Goal: Task Accomplishment & Management: Complete application form

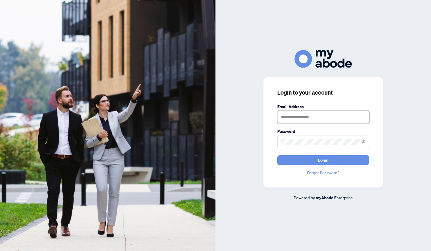
type input "**********"
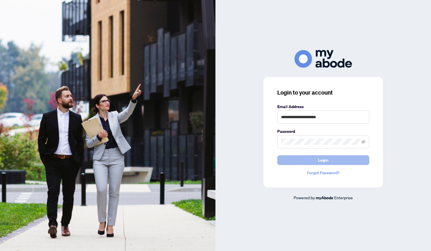
click at [337, 157] on button "Login" at bounding box center [323, 160] width 92 height 10
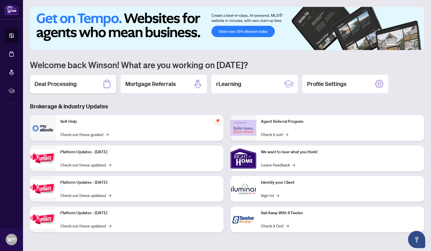
click at [60, 82] on h2 "Deal Processing" at bounding box center [55, 84] width 42 height 8
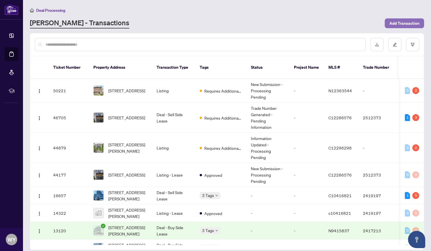
click at [403, 22] on span "Add Transaction" at bounding box center [404, 23] width 30 height 9
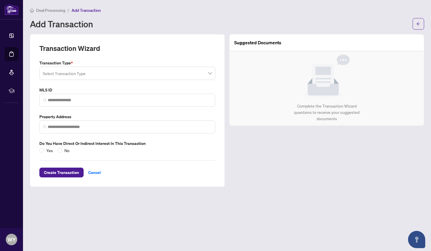
click at [206, 74] on input "search" at bounding box center [125, 74] width 164 height 13
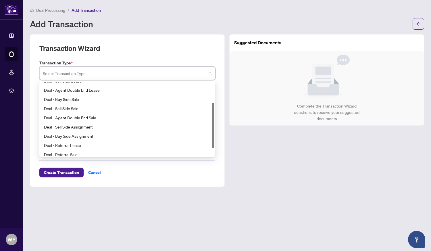
scroll to position [35, 0]
click at [61, 107] on div "Deal - Sell Side Sale" at bounding box center [127, 107] width 167 height 6
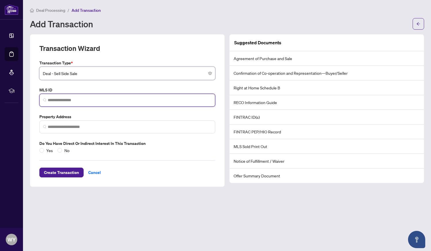
click at [54, 101] on input "search" at bounding box center [130, 100] width 164 height 6
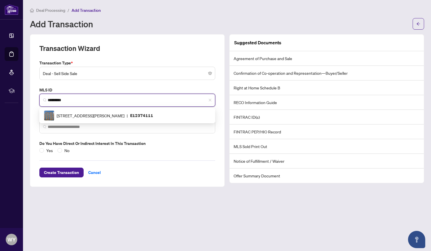
type input "*********"
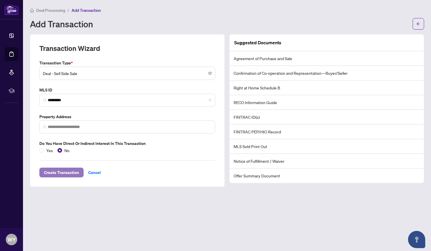
click at [55, 173] on span "Create Transaction" at bounding box center [61, 172] width 35 height 9
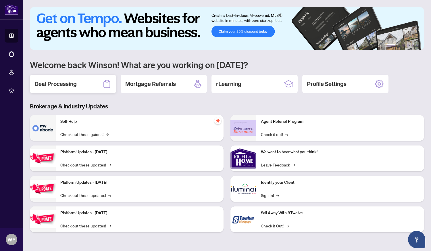
click at [48, 87] on h2 "Deal Processing" at bounding box center [55, 84] width 42 height 8
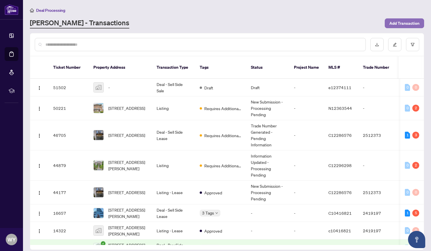
click at [405, 24] on span "Add Transaction" at bounding box center [404, 23] width 30 height 9
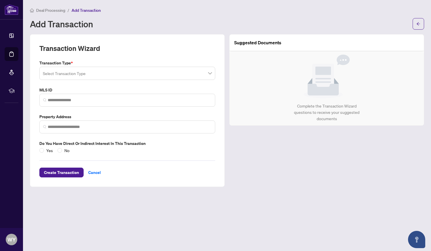
click at [206, 74] on input "search" at bounding box center [125, 74] width 164 height 13
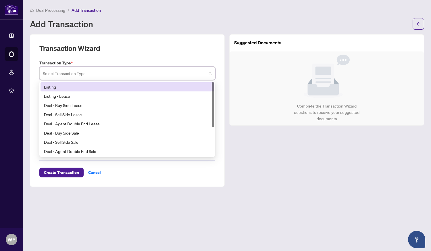
click at [205, 73] on input "search" at bounding box center [125, 74] width 164 height 13
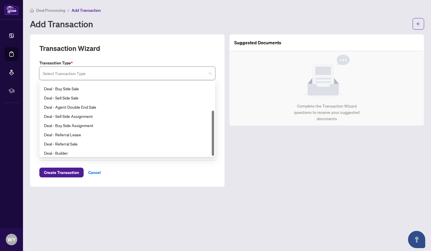
scroll to position [46, 0]
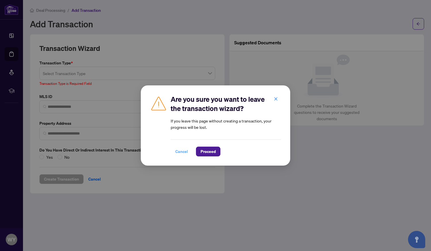
click at [180, 153] on span "Cancel" at bounding box center [181, 151] width 13 height 9
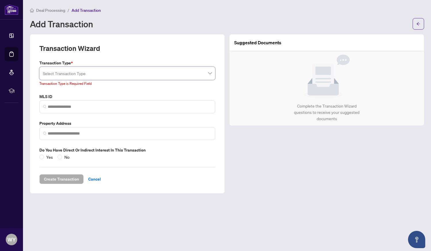
click at [213, 69] on div "Select Transaction Type" at bounding box center [127, 73] width 176 height 13
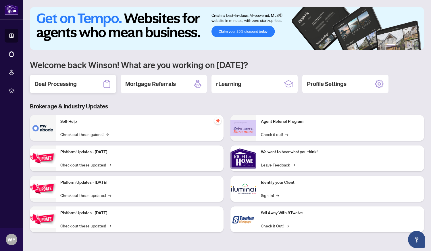
click at [74, 83] on h2 "Deal Processing" at bounding box center [55, 84] width 42 height 8
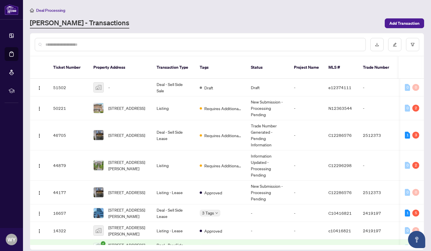
click at [65, 80] on td "51502" at bounding box center [69, 88] width 40 height 18
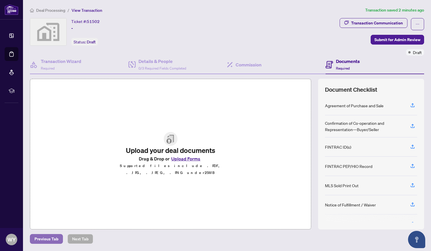
click at [45, 239] on span "Previous Tab" at bounding box center [46, 238] width 24 height 9
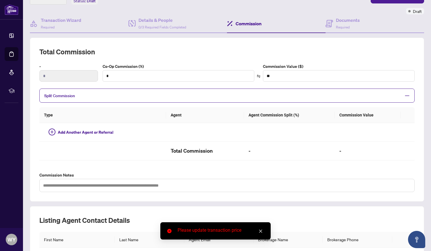
scroll to position [40, 0]
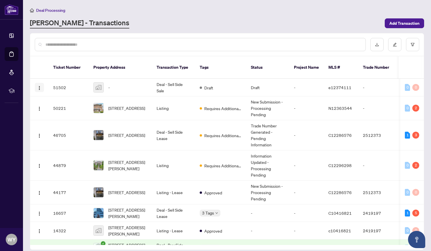
click at [36, 83] on button "button" at bounding box center [39, 87] width 9 height 9
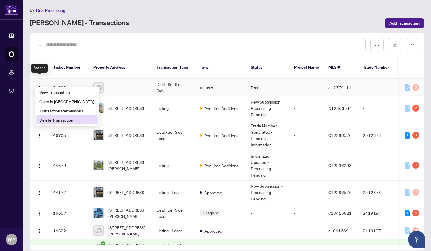
click at [42, 120] on span "Delete Transaction" at bounding box center [66, 120] width 55 height 6
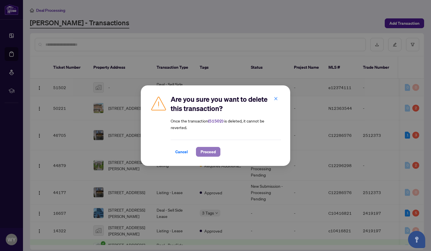
click at [209, 151] on span "Proceed" at bounding box center [208, 151] width 15 height 9
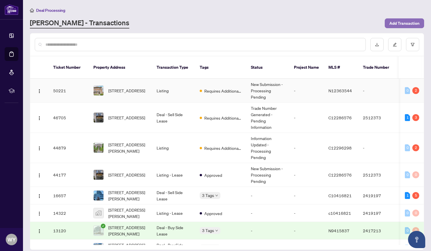
click at [410, 22] on span "Add Transaction" at bounding box center [404, 23] width 30 height 9
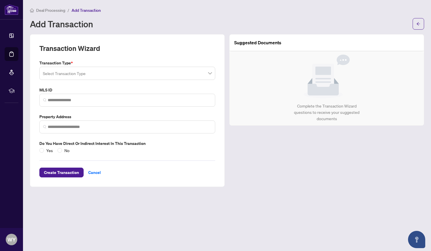
click at [205, 73] on input "search" at bounding box center [125, 74] width 164 height 13
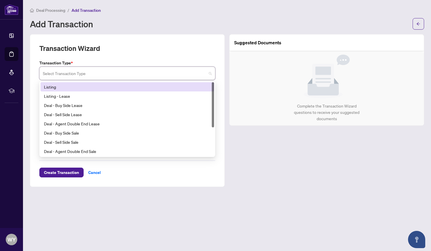
click at [45, 87] on div "Listing" at bounding box center [127, 87] width 167 height 6
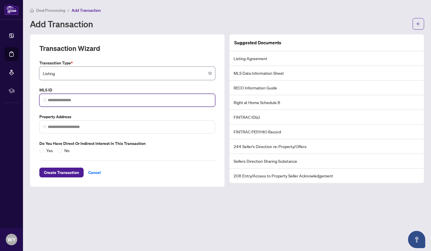
click at [48, 100] on input "search" at bounding box center [130, 100] width 164 height 6
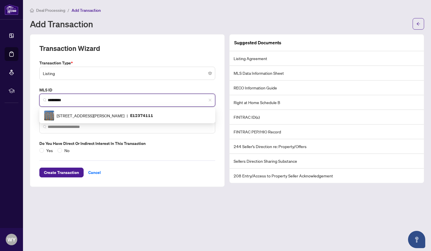
click at [66, 113] on span "88 Alton Towers Circ, Toronto, Ontario M1V 5C5, Canada" at bounding box center [91, 115] width 68 height 6
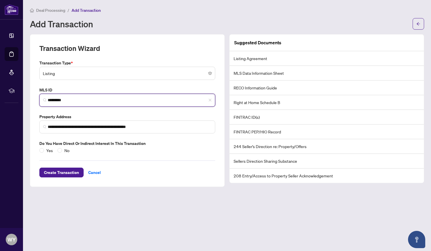
type input "*********"
type input "**********"
type input "*********"
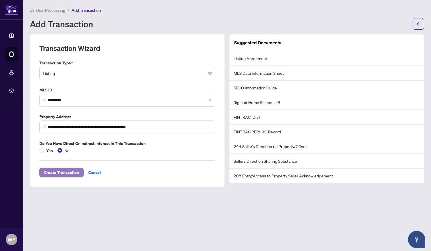
click at [51, 173] on span "Create Transaction" at bounding box center [61, 172] width 35 height 9
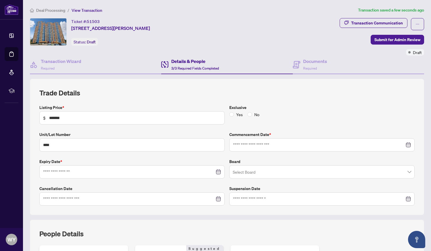
type input "**********"
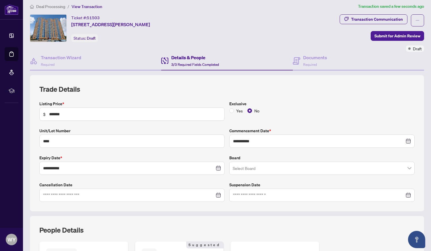
scroll to position [4, 0]
click at [308, 59] on h4 "Documents" at bounding box center [315, 57] width 24 height 7
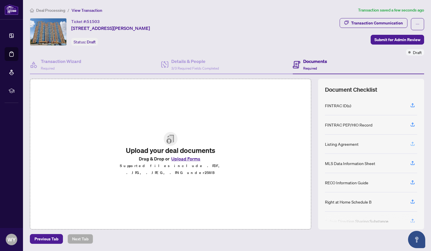
click at [413, 143] on icon "button" at bounding box center [413, 143] width 2 height 3
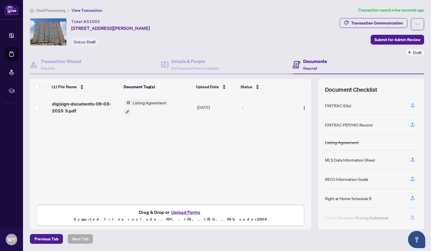
click at [76, 104] on span "digisign-documents-09-03-2025 3.pdf" at bounding box center [86, 107] width 68 height 14
click at [391, 39] on span "Submit for Admin Review" at bounding box center [397, 39] width 46 height 9
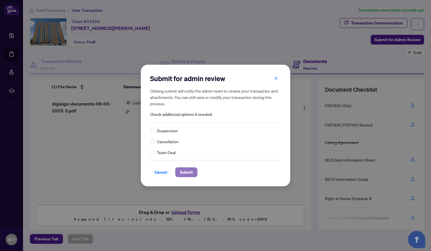
click at [190, 172] on span "Submit" at bounding box center [186, 172] width 13 height 9
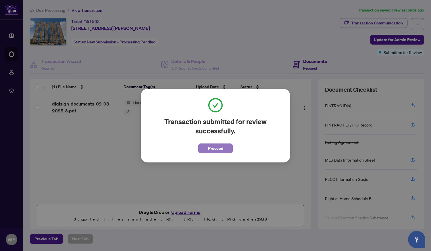
click at [215, 153] on button "Proceed" at bounding box center [215, 148] width 34 height 10
